Goal: Transaction & Acquisition: Purchase product/service

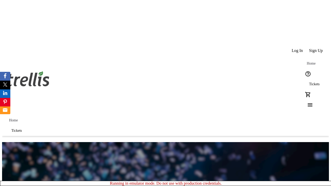
click at [309, 82] on span "Tickets" at bounding box center [314, 84] width 11 height 4
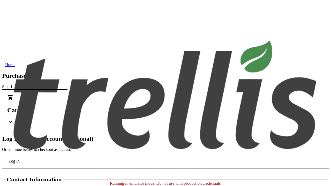
type input "[PERSON_NAME][EMAIL_ADDRESS][DOMAIN_NAME]"
type input "[PERSON_NAME]"
